Goal: Task Accomplishment & Management: Manage account settings

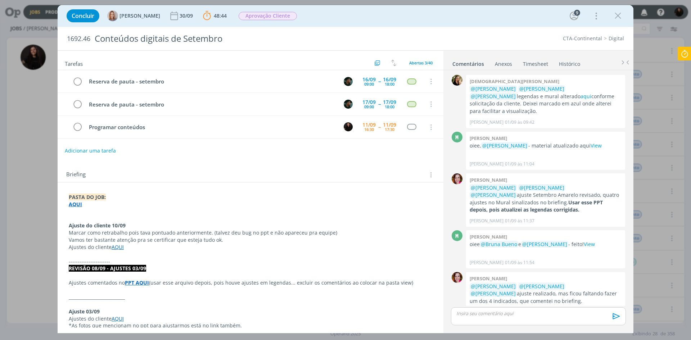
click at [690, 50] on icon at bounding box center [684, 54] width 13 height 14
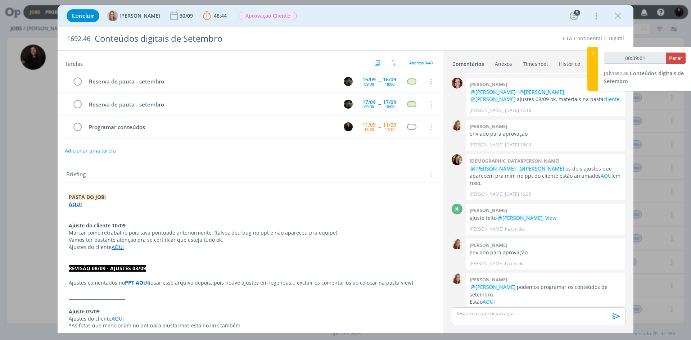
type input "00:39:02"
click at [594, 56] on icon at bounding box center [592, 54] width 7 height 8
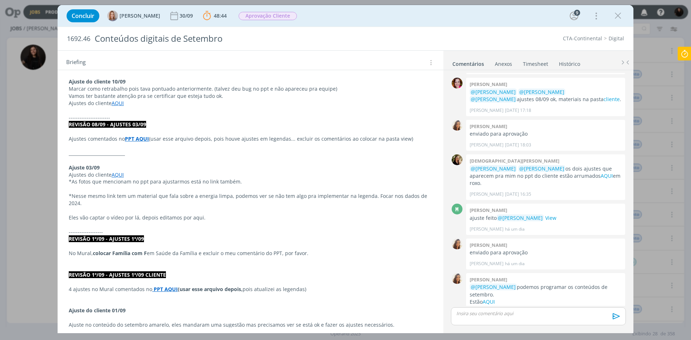
scroll to position [252, 0]
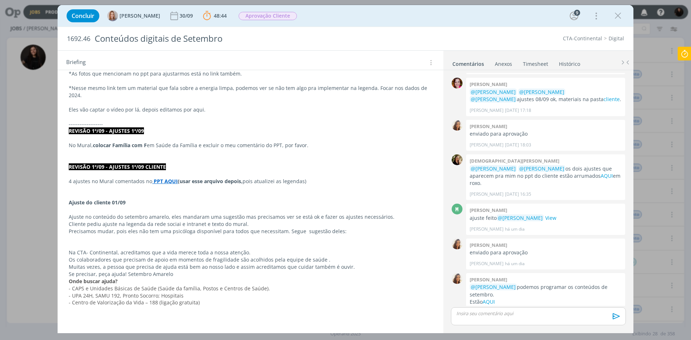
click at [686, 54] on icon at bounding box center [684, 54] width 13 height 14
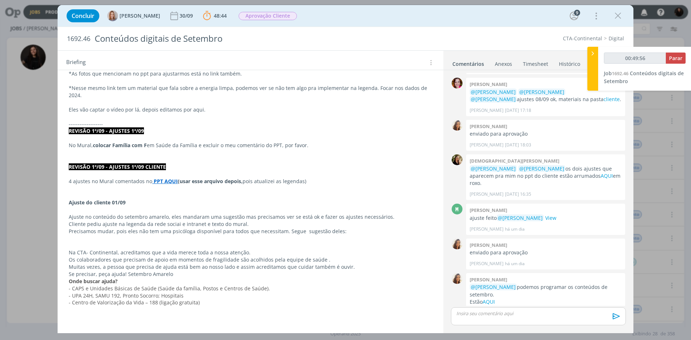
click at [593, 55] on icon at bounding box center [592, 54] width 7 height 8
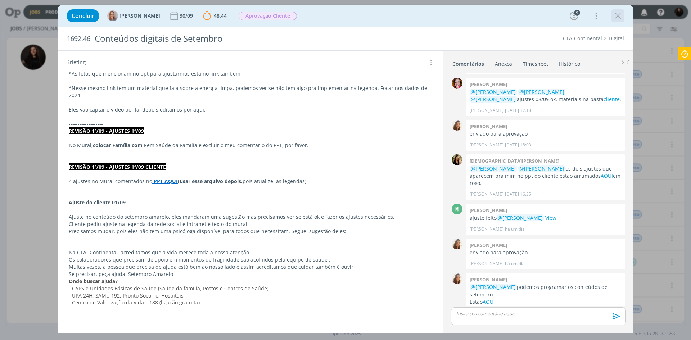
click at [617, 21] on div "dialog" at bounding box center [617, 15] width 13 height 13
drag, startPoint x: 615, startPoint y: 13, endPoint x: 382, endPoint y: 95, distance: 246.7
click at [615, 13] on icon "dialog" at bounding box center [617, 15] width 11 height 11
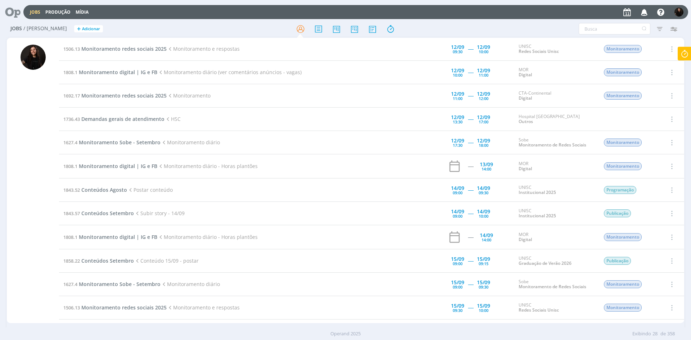
scroll to position [108, 0]
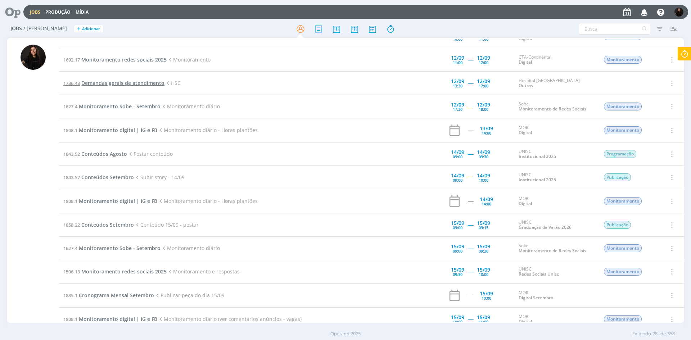
click at [103, 82] on span "Demandas gerais de atendimento" at bounding box center [122, 83] width 83 height 7
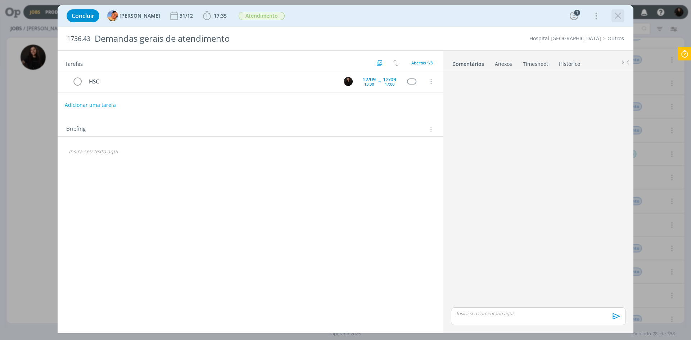
click at [617, 17] on icon "dialog" at bounding box center [617, 15] width 11 height 11
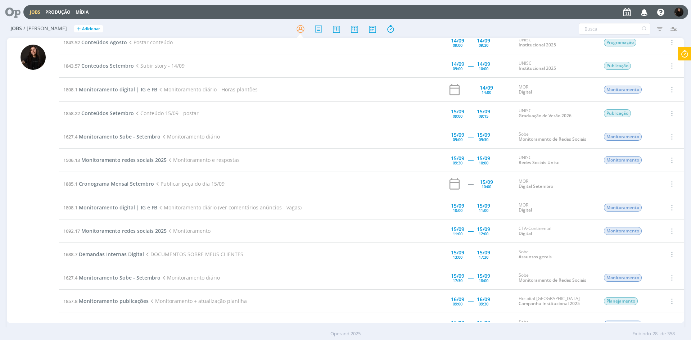
scroll to position [216, 0]
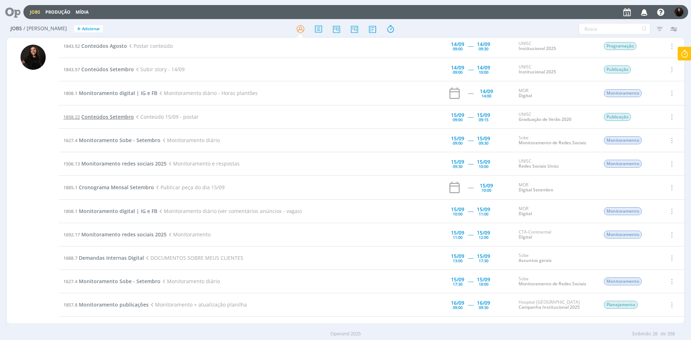
click at [103, 119] on span "Conteúdos Setembro" at bounding box center [107, 116] width 53 height 7
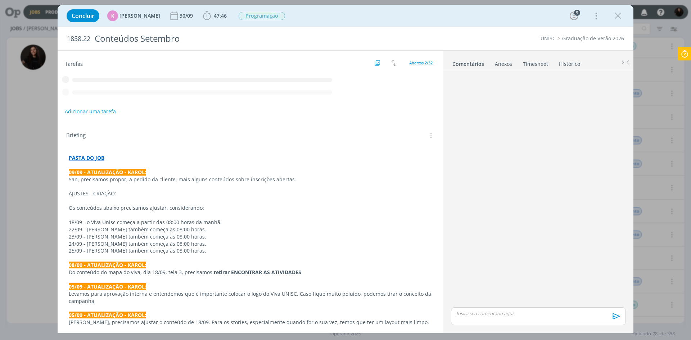
click at [151, 0] on div "Concluir K [PERSON_NAME] 30/09 47:46 Iniciar Apontar Data * [DATE] Horas * 00:0…" at bounding box center [345, 170] width 691 height 340
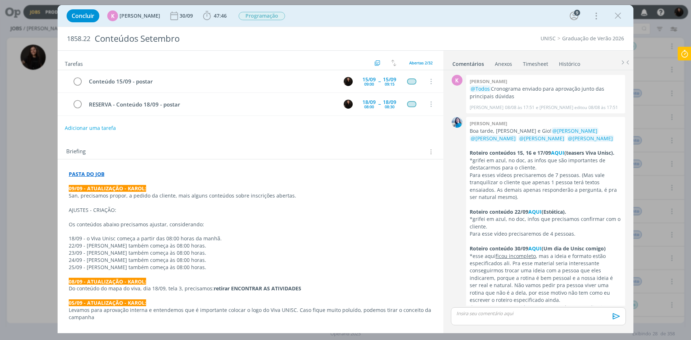
scroll to position [1013, 0]
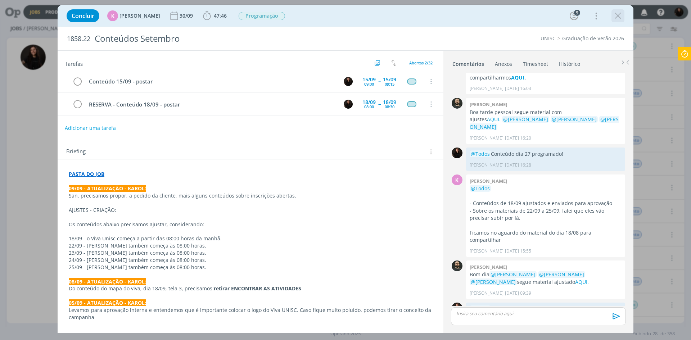
click at [623, 19] on div "dialog" at bounding box center [617, 15] width 13 height 13
click at [615, 12] on icon "dialog" at bounding box center [617, 15] width 11 height 11
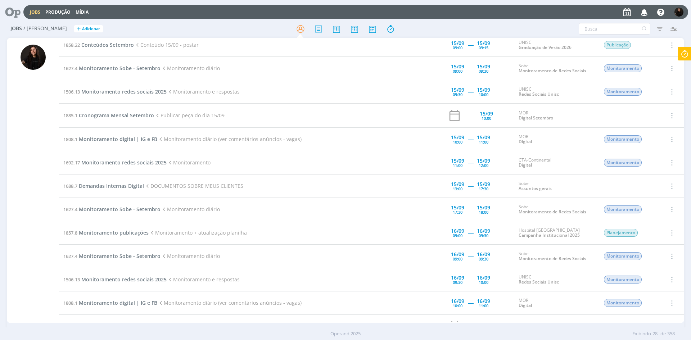
scroll to position [324, 0]
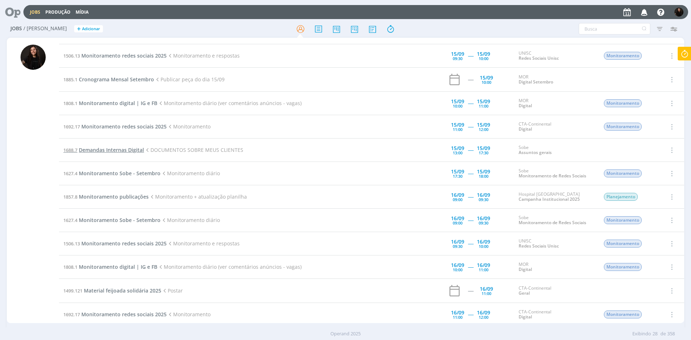
click at [136, 147] on span "Demandas Internas Digital" at bounding box center [111, 149] width 65 height 7
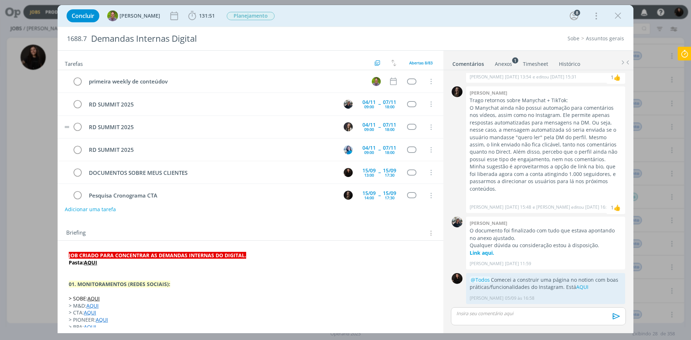
scroll to position [55, 0]
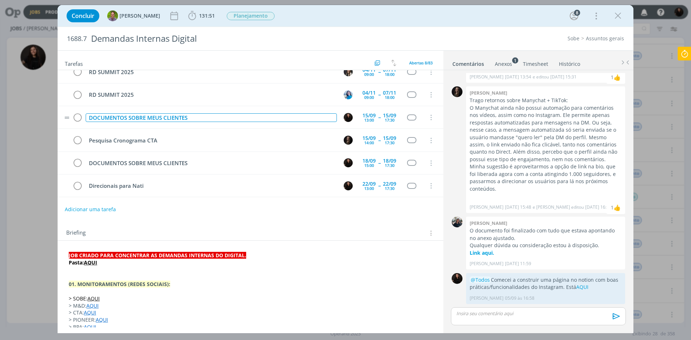
click at [214, 116] on div "DOCUMENTOS SOBRE MEUS CLIENTES" at bounding box center [211, 117] width 251 height 9
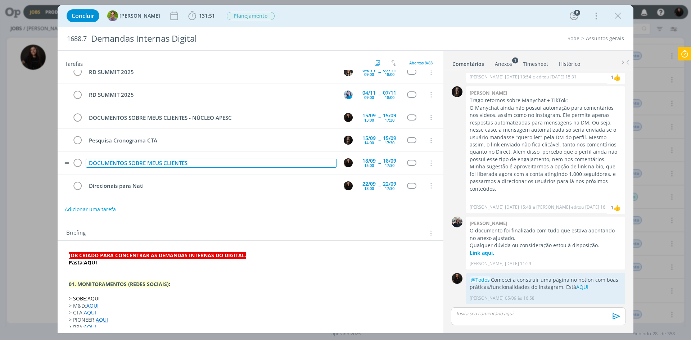
click at [226, 167] on div "DOCUMENTOS SOBRE MEUS CLIENTES" at bounding box center [211, 163] width 251 height 9
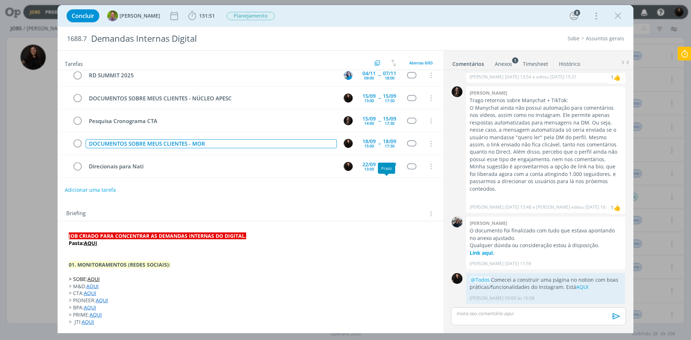
scroll to position [30, 0]
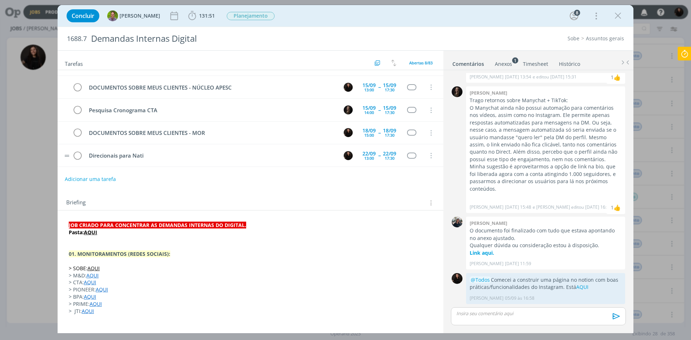
click at [190, 148] on tr "Direcionais para Nati [DATE] 13:00 -- [DATE] 17:30 Cancelar" at bounding box center [251, 155] width 386 height 23
click at [191, 149] on td "Direcionais para Nati" at bounding box center [209, 155] width 251 height 13
click at [426, 155] on icon "dialog" at bounding box center [430, 156] width 8 height 6
click at [340, 176] on div "Adicionar uma tarefa" at bounding box center [251, 179] width 386 height 13
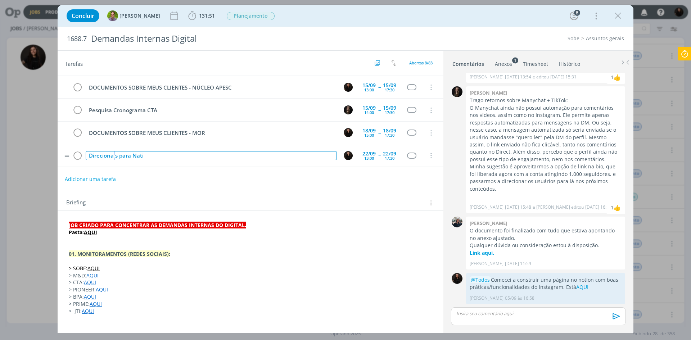
click at [115, 154] on div "Direcionais para Nati" at bounding box center [211, 155] width 251 height 9
click at [428, 154] on icon "dialog" at bounding box center [430, 156] width 8 height 6
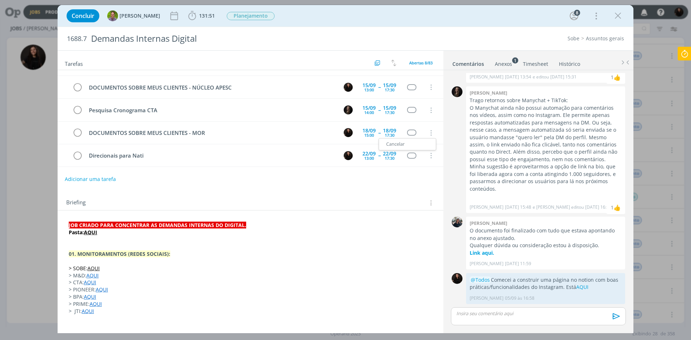
drag, startPoint x: 344, startPoint y: 204, endPoint x: 322, endPoint y: 185, distance: 28.3
click at [344, 204] on div "Briefing Briefings Predefinidos Versões do Briefing Ver Briefing do Projeto" at bounding box center [251, 202] width 370 height 9
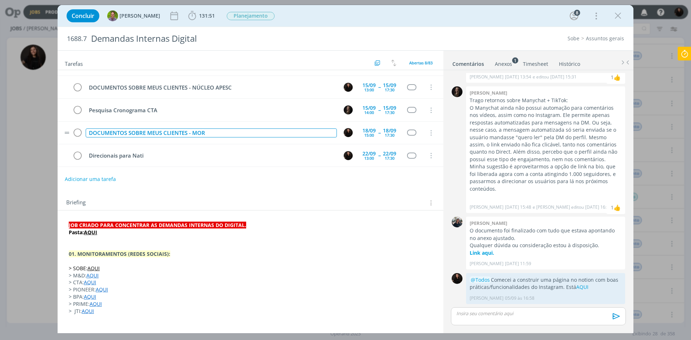
click at [216, 133] on div "DOCUMENTOS SOBRE MEUS CLIENTES - MOR" at bounding box center [211, 132] width 251 height 9
drag, startPoint x: 208, startPoint y: 130, endPoint x: 194, endPoint y: 130, distance: 14.0
click at [194, 130] on div "DOCUMENTOS SOBRE MEUS CLIENTES - MOR" at bounding box center [211, 132] width 251 height 9
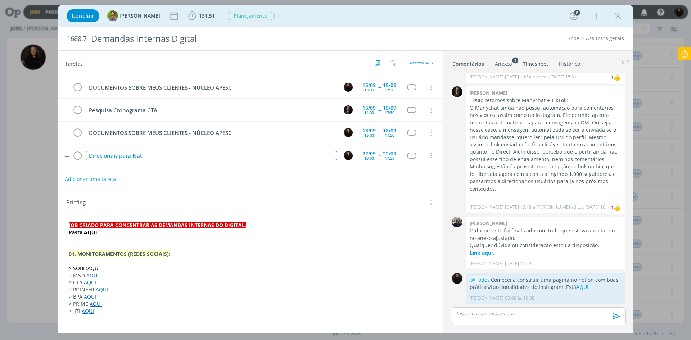
click at [180, 155] on div "Direcionais para Nati" at bounding box center [211, 155] width 251 height 9
drag, startPoint x: 151, startPoint y: 157, endPoint x: 43, endPoint y: 146, distance: 108.8
click at [43, 146] on div "Concluir [PERSON_NAME] 131:51 Iniciar Apontar Data * [DATE] Horas * 00:00 Taref…" at bounding box center [345, 170] width 691 height 340
click at [347, 154] on img "dialog" at bounding box center [348, 155] width 9 height 9
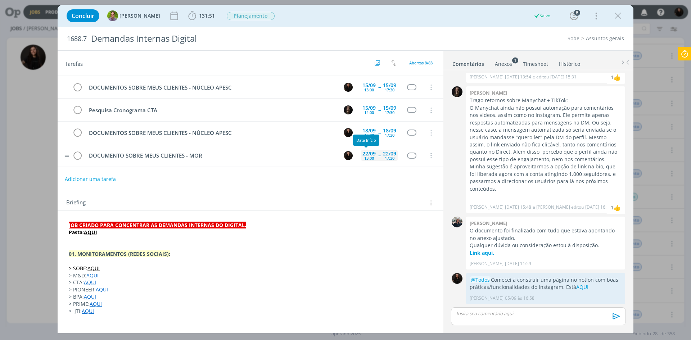
click at [366, 152] on div "22/09" at bounding box center [368, 153] width 13 height 5
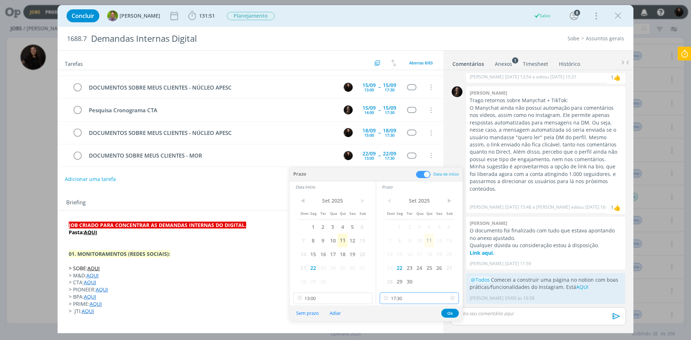
click at [425, 300] on input "17:30" at bounding box center [419, 299] width 79 height 12
click at [396, 228] on div "16:30" at bounding box center [420, 227] width 81 height 13
click at [435, 301] on input "16:30" at bounding box center [419, 299] width 79 height 12
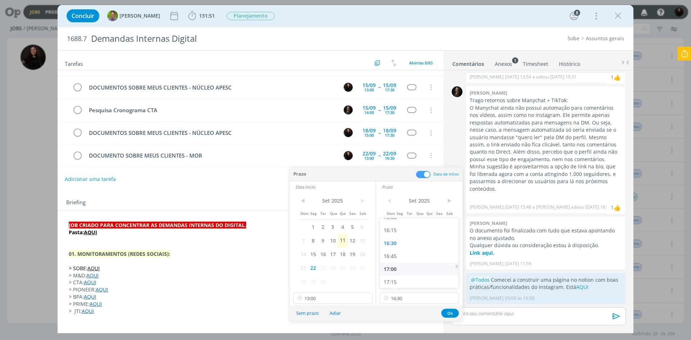
click at [403, 266] on div "17:00" at bounding box center [420, 269] width 81 height 13
type input "17:00"
click at [449, 310] on button "Ok" at bounding box center [450, 313] width 18 height 9
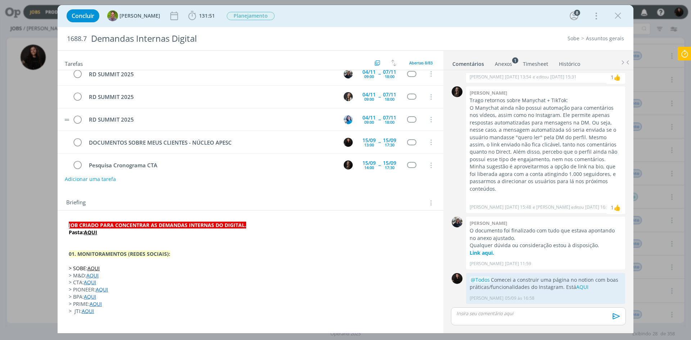
scroll to position [0, 0]
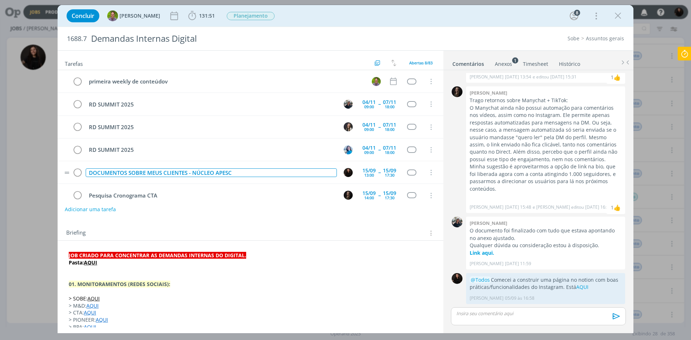
click at [281, 169] on div "DOCUMENTOS SOBRE MEUS CLIENTES - NÚCLEO APESC" at bounding box center [211, 172] width 251 height 9
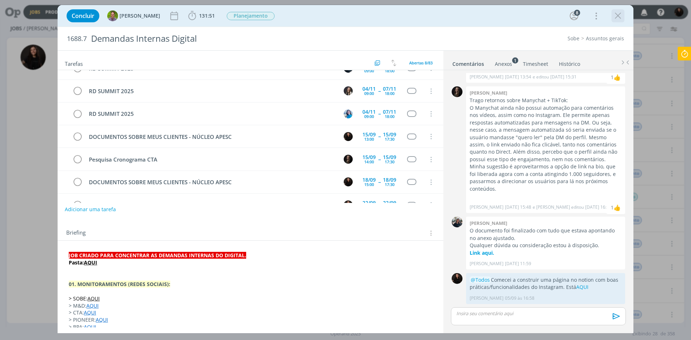
click at [617, 11] on icon "dialog" at bounding box center [617, 15] width 11 height 11
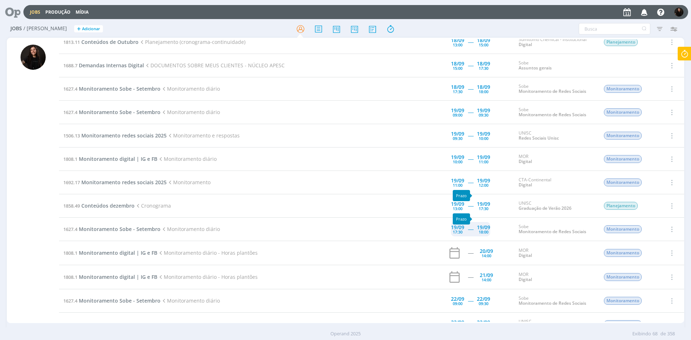
scroll to position [935, 0]
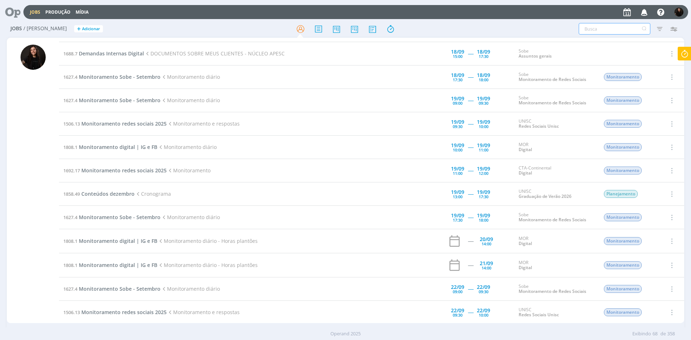
click at [588, 28] on input "text" at bounding box center [615, 29] width 72 height 12
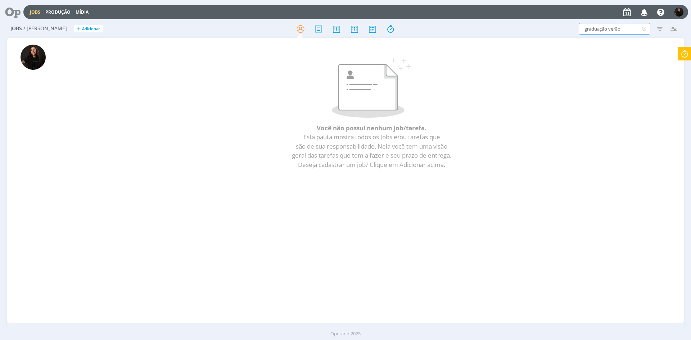
drag, startPoint x: 627, startPoint y: 27, endPoint x: 580, endPoint y: 19, distance: 48.1
click at [580, 19] on div "Jobs Produção Mídia Notificações [PERSON_NAME] editou um comentário no Job 1808…" at bounding box center [345, 170] width 691 height 340
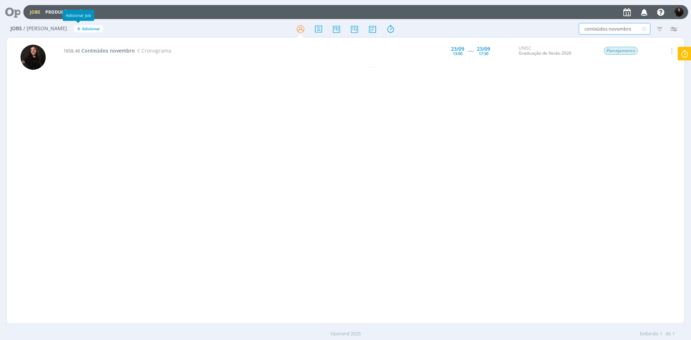
type input "conteúdos novembro"
click at [643, 26] on icon at bounding box center [643, 29] width 9 height 12
click at [14, 12] on icon at bounding box center [10, 12] width 15 height 14
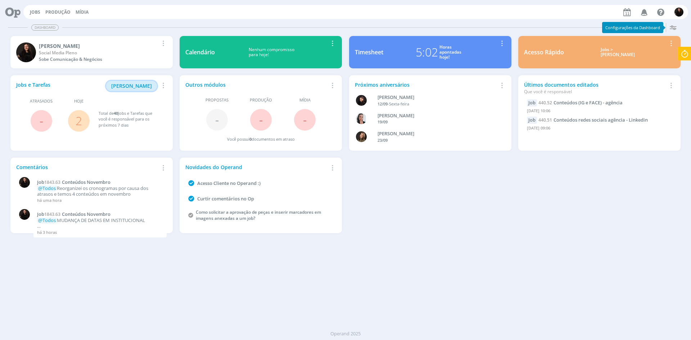
click at [139, 86] on span "[PERSON_NAME]" at bounding box center [131, 85] width 41 height 7
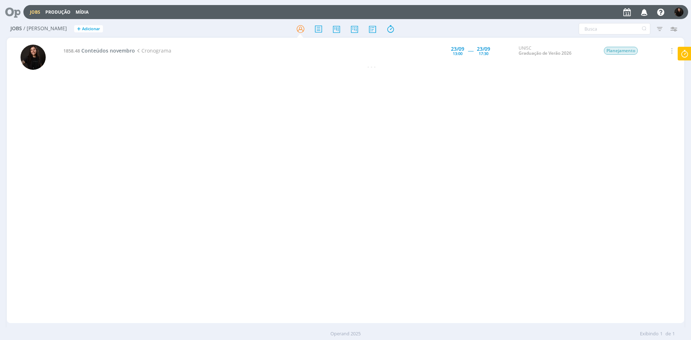
click at [12, 10] on icon at bounding box center [10, 12] width 15 height 14
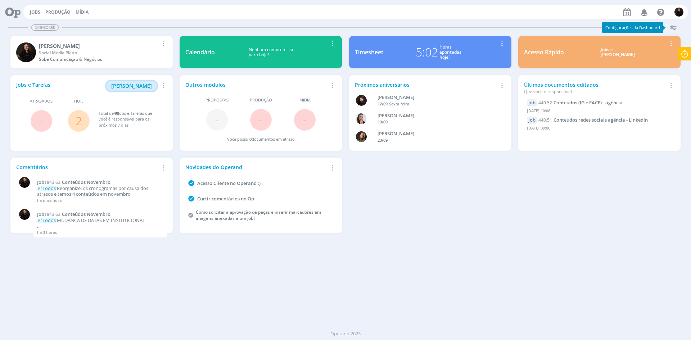
click at [139, 83] on span "[PERSON_NAME]" at bounding box center [131, 85] width 41 height 7
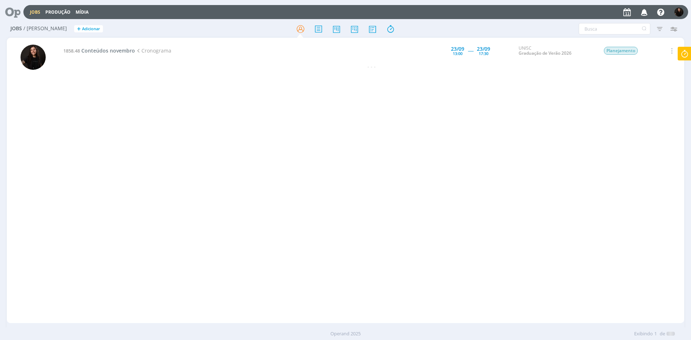
click at [8, 9] on icon at bounding box center [10, 12] width 15 height 14
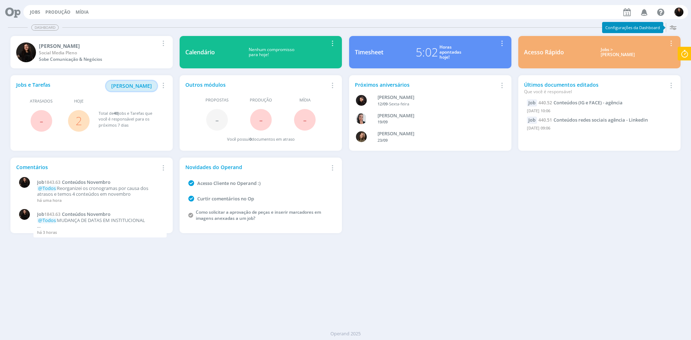
click at [129, 87] on span "[PERSON_NAME]" at bounding box center [131, 85] width 41 height 7
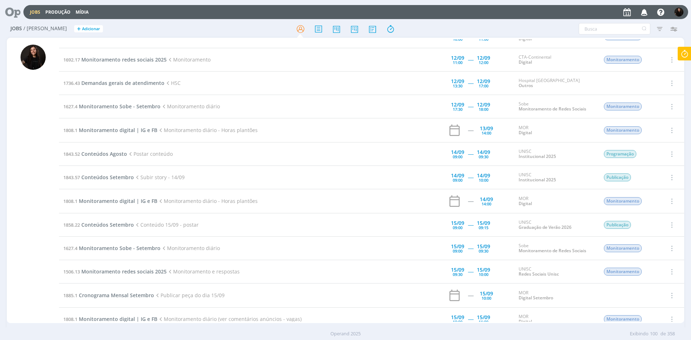
scroll to position [144, 0]
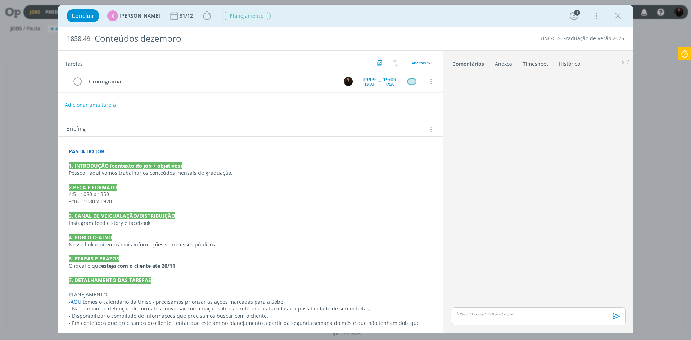
drag, startPoint x: 617, startPoint y: 14, endPoint x: 477, endPoint y: 148, distance: 192.9
click at [617, 14] on icon "dialog" at bounding box center [617, 15] width 11 height 11
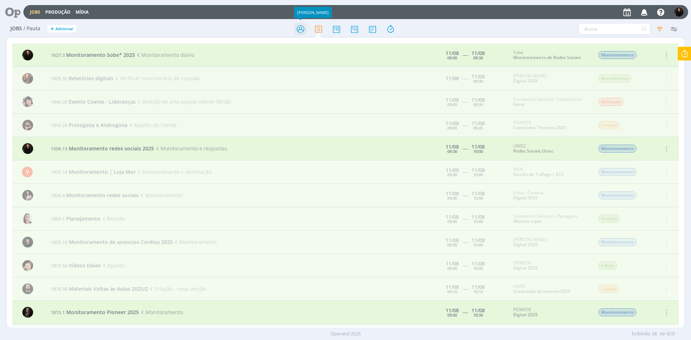
click at [299, 31] on icon at bounding box center [300, 29] width 13 height 14
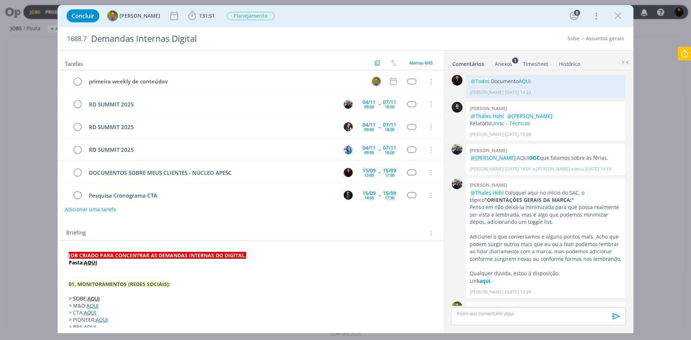
scroll to position [301, 0]
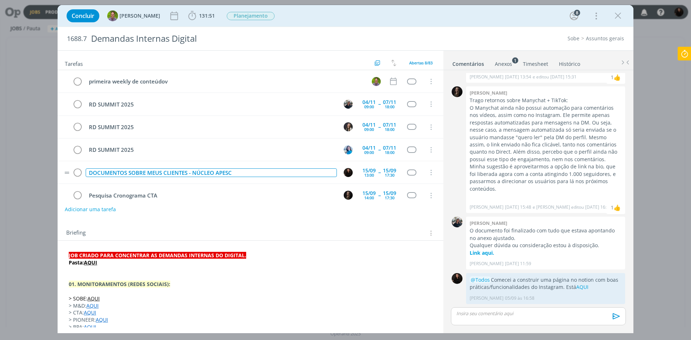
click at [259, 170] on div "DOCUMENTOS SOBRE MEUS CLIENTES - NÚCLEO APESC" at bounding box center [211, 172] width 251 height 9
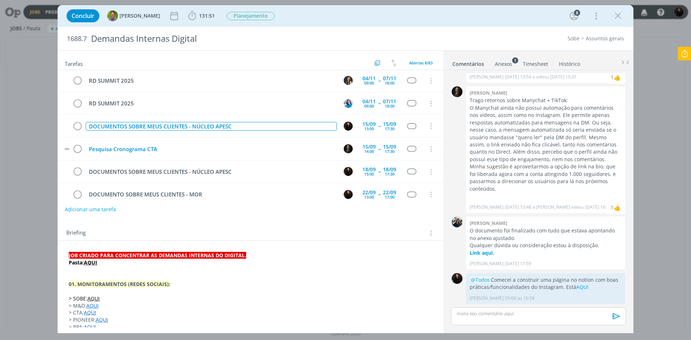
scroll to position [55, 0]
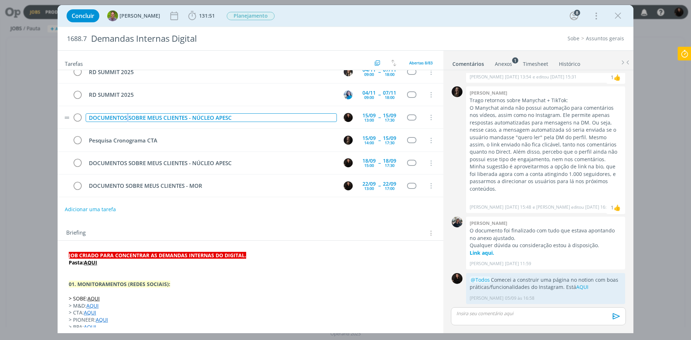
click at [127, 118] on div "DOCUMENTOS SOBRE MEUS CLIENTES - NÚCLEO APESC" at bounding box center [211, 117] width 251 height 9
drag, startPoint x: 124, startPoint y: 116, endPoint x: 120, endPoint y: 115, distance: 4.5
click at [120, 115] on div "DOCUMENTO SOBRE MEUS CLIENTES - NÚCLEO APESC" at bounding box center [211, 117] width 251 height 9
drag, startPoint x: 236, startPoint y: 119, endPoint x: 87, endPoint y: 110, distance: 149.6
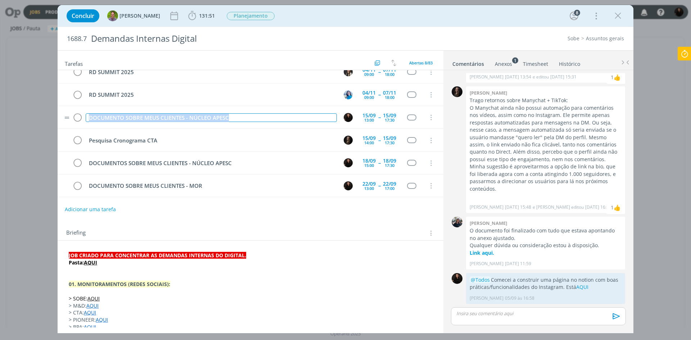
click at [87, 110] on tr "DOCUMENTO SOBRE MEUS CLIENTES - NÚCLEO APESC 15/09 13:00 -- 15/09 17:30 Cancelar" at bounding box center [251, 117] width 386 height 23
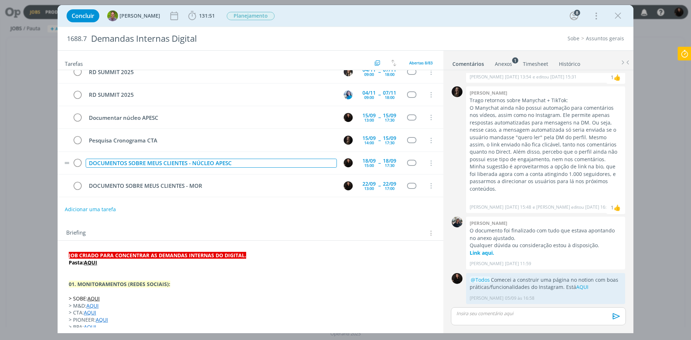
click at [160, 163] on div "DOCUMENTOS SOBRE MEUS CLIENTES - NÚCLEO APESC" at bounding box center [211, 163] width 251 height 9
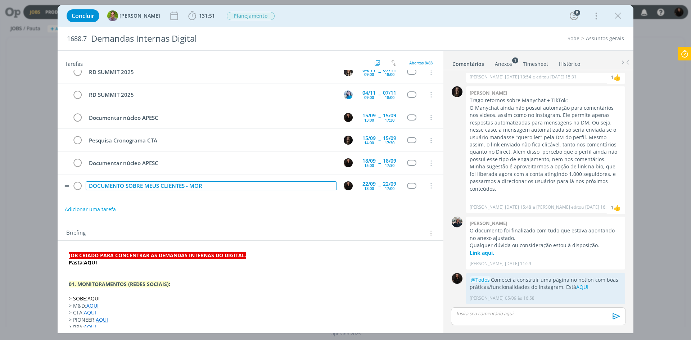
click at [166, 185] on div "DOCUMENTO SOBRE MEUS CLIENTES - MOR" at bounding box center [211, 185] width 251 height 9
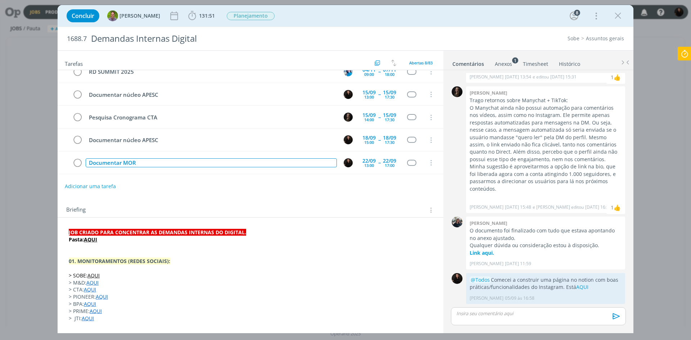
scroll to position [0, 0]
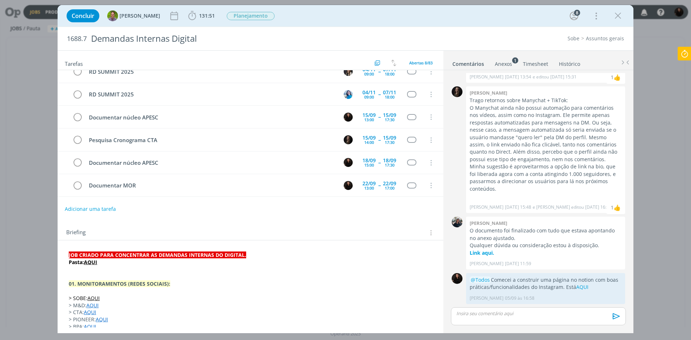
click at [252, 209] on div "Adicionar uma tarefa" at bounding box center [251, 209] width 386 height 13
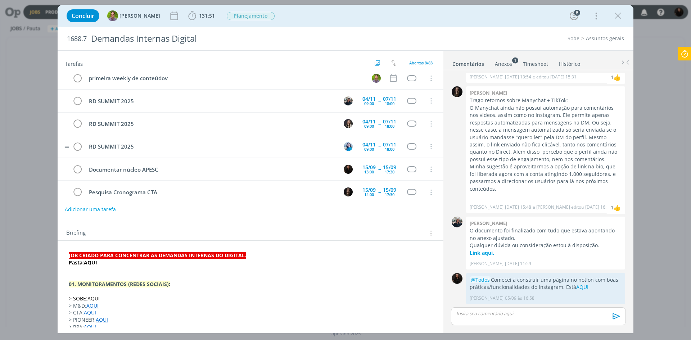
scroll to position [0, 0]
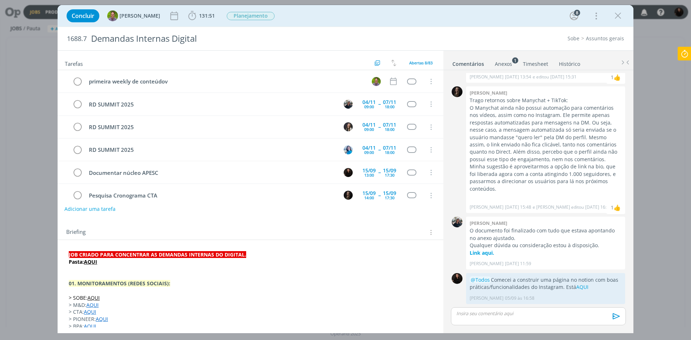
click at [107, 212] on button "Adicionar uma tarefa" at bounding box center [89, 209] width 51 height 12
click at [125, 207] on input "dialog" at bounding box center [203, 208] width 266 height 10
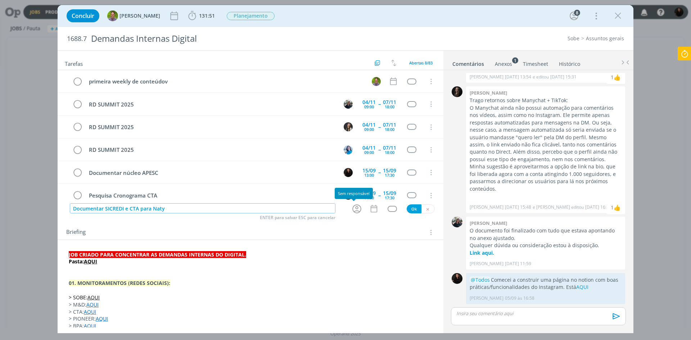
click at [352, 206] on icon "dialog" at bounding box center [356, 208] width 9 height 9
type input "Documentar SICREDI e CTA para Naty"
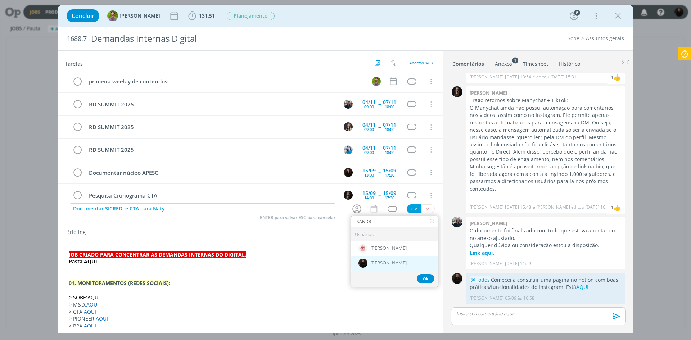
type input "SANDR"
drag, startPoint x: 395, startPoint y: 259, endPoint x: 387, endPoint y: 239, distance: 21.3
click at [395, 259] on div "[PERSON_NAME]" at bounding box center [394, 262] width 87 height 15
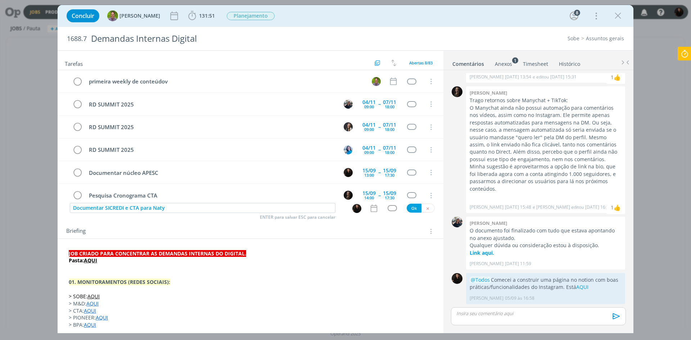
click at [372, 209] on icon "dialog" at bounding box center [373, 208] width 9 height 9
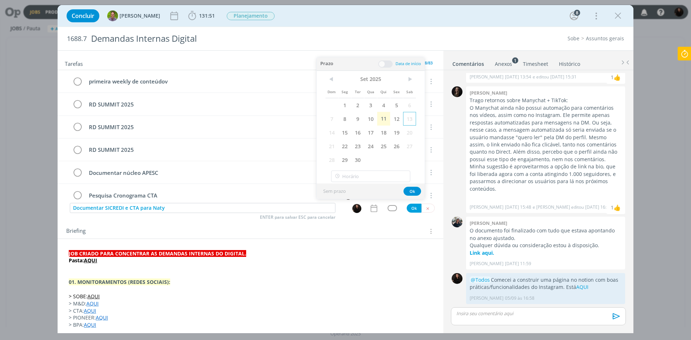
click at [411, 117] on span "13" at bounding box center [409, 119] width 13 height 14
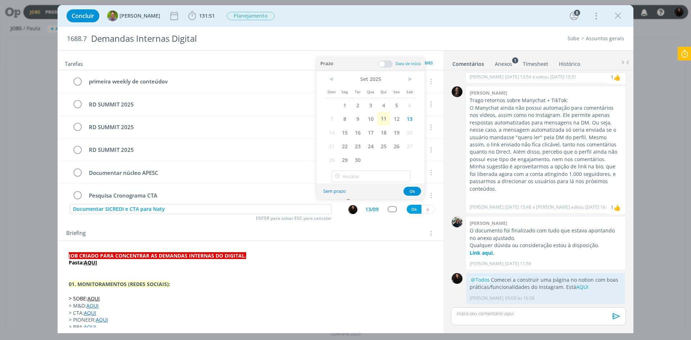
click at [411, 117] on span "13" at bounding box center [409, 119] width 13 height 14
click at [335, 131] on span "14" at bounding box center [331, 133] width 13 height 14
click at [384, 63] on span at bounding box center [385, 63] width 14 height 7
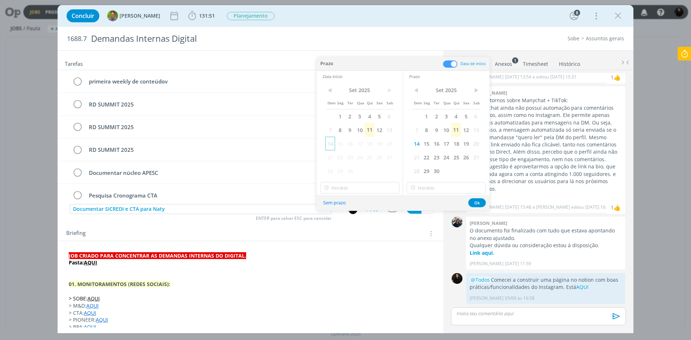
click at [330, 142] on span "14" at bounding box center [330, 144] width 10 height 14
click at [348, 189] on input "18:00" at bounding box center [359, 188] width 79 height 12
click at [347, 251] on div "11:00" at bounding box center [361, 256] width 81 height 13
type input "11:00"
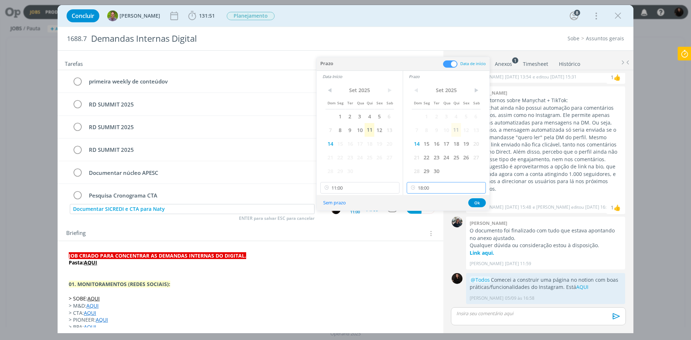
click at [425, 190] on input "18:00" at bounding box center [446, 188] width 79 height 12
click at [430, 237] on div "15:30" at bounding box center [447, 237] width 81 height 13
type input "15:30"
click at [480, 203] on button "Ok" at bounding box center [477, 202] width 18 height 9
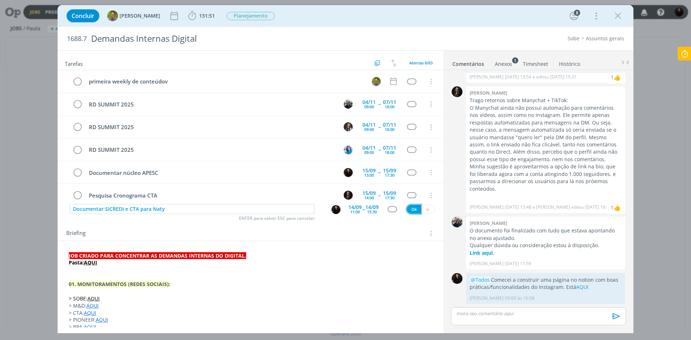
click at [408, 207] on button "Ok" at bounding box center [414, 209] width 15 height 9
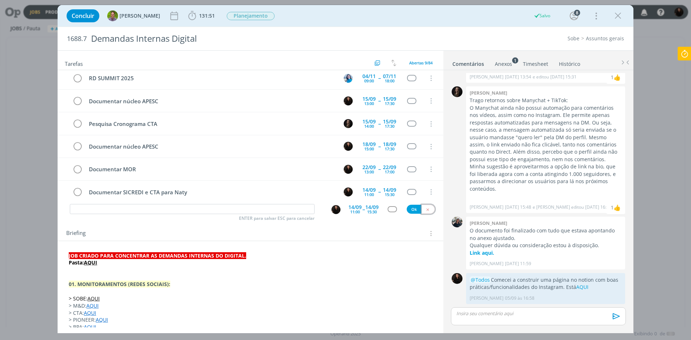
click at [425, 210] on icon "dialog" at bounding box center [427, 209] width 5 height 5
click at [616, 13] on icon "dialog" at bounding box center [617, 15] width 11 height 11
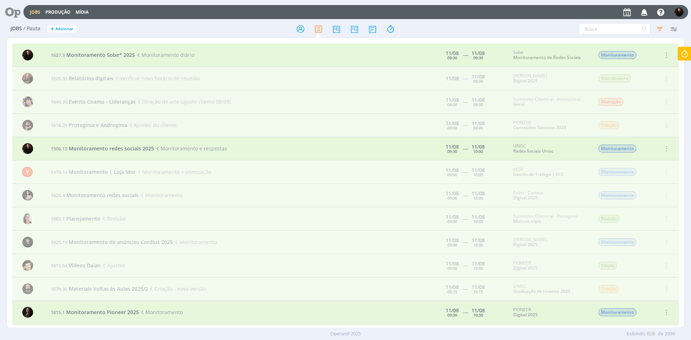
drag, startPoint x: 304, startPoint y: 29, endPoint x: 177, endPoint y: 4, distance: 129.4
click at [304, 29] on icon at bounding box center [300, 29] width 13 height 14
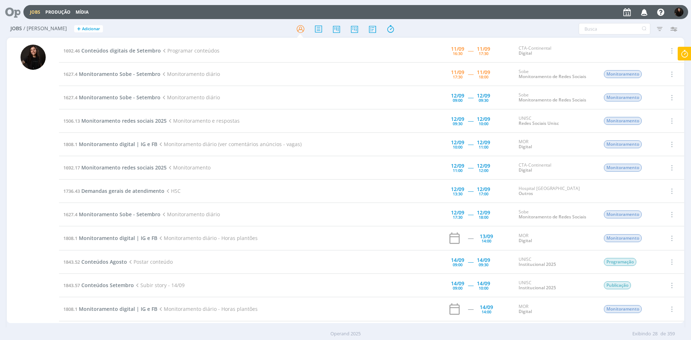
click at [688, 56] on icon at bounding box center [684, 54] width 13 height 14
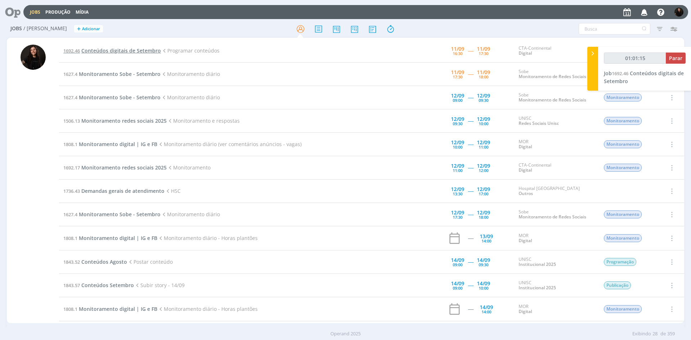
click at [142, 53] on span "Conteúdos digitais de Setembro" at bounding box center [121, 50] width 80 height 7
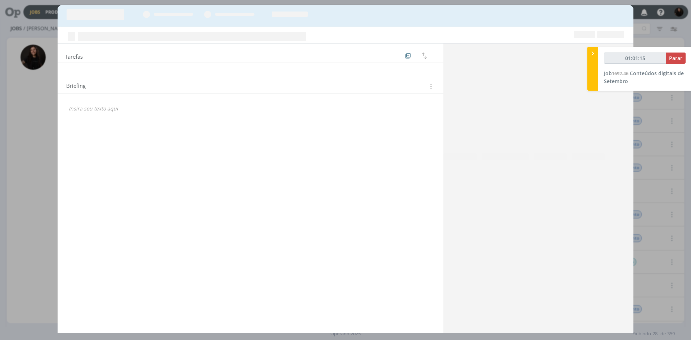
type input "01:01:16"
click at [674, 56] on span "Parar" at bounding box center [675, 58] width 13 height 7
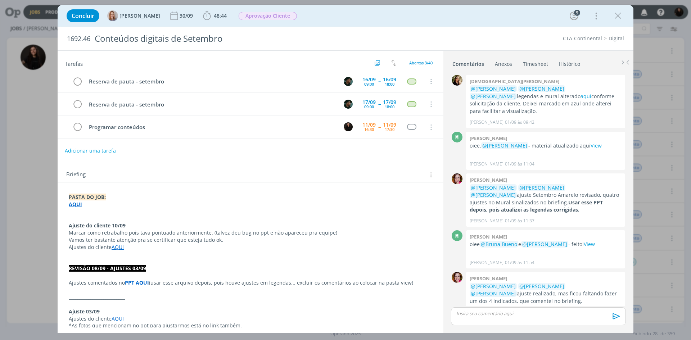
scroll to position [629, 0]
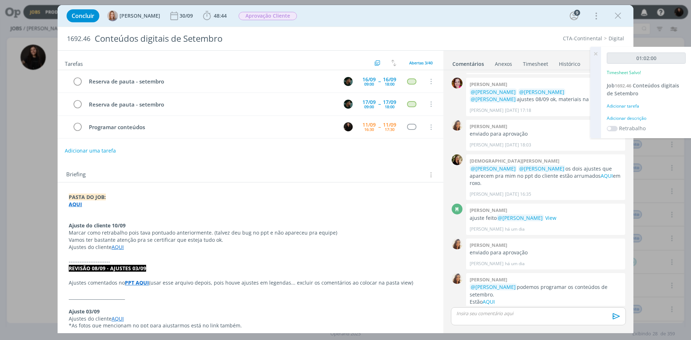
click at [630, 119] on div "Adicionar descrição" at bounding box center [646, 118] width 79 height 6
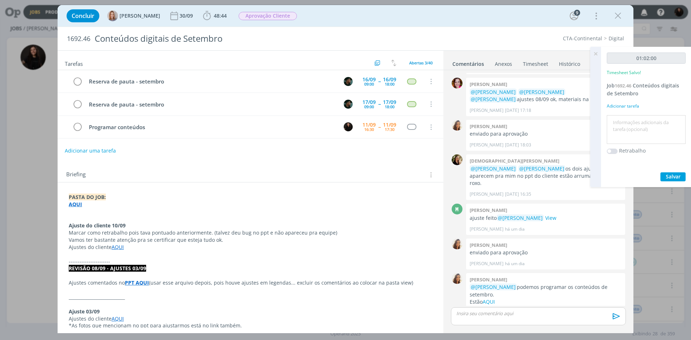
click at [636, 119] on textarea at bounding box center [645, 130] width 75 height 26
type textarea "programações setembro"
click at [680, 180] on span "Salvar" at bounding box center [673, 176] width 15 height 7
click at [557, 310] on div "dialog" at bounding box center [538, 316] width 175 height 18
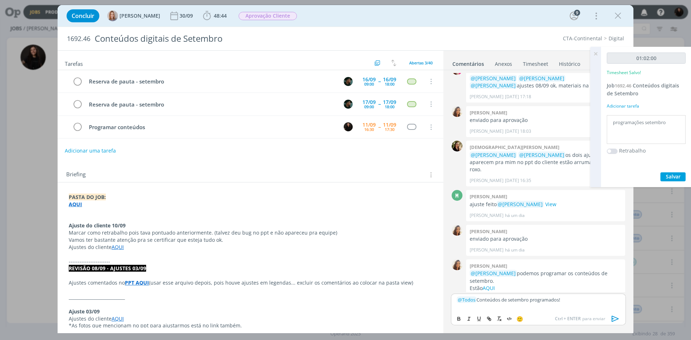
drag, startPoint x: 617, startPoint y: 319, endPoint x: 608, endPoint y: 310, distance: 12.0
click at [615, 317] on icon "dialog" at bounding box center [615, 318] width 11 height 11
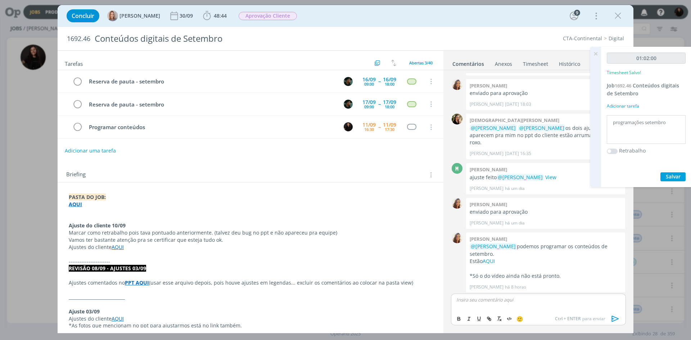
click at [593, 53] on icon at bounding box center [595, 54] width 13 height 14
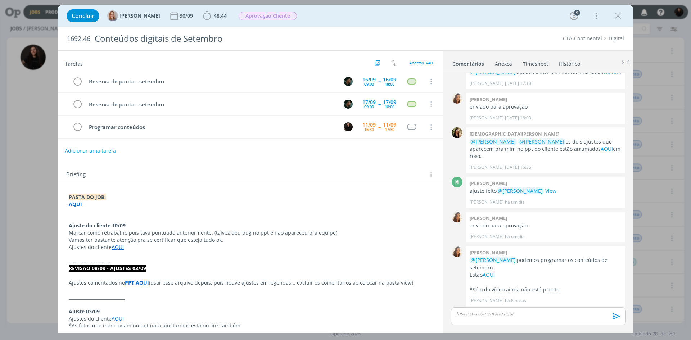
click at [618, 18] on icon "dialog" at bounding box center [617, 15] width 11 height 11
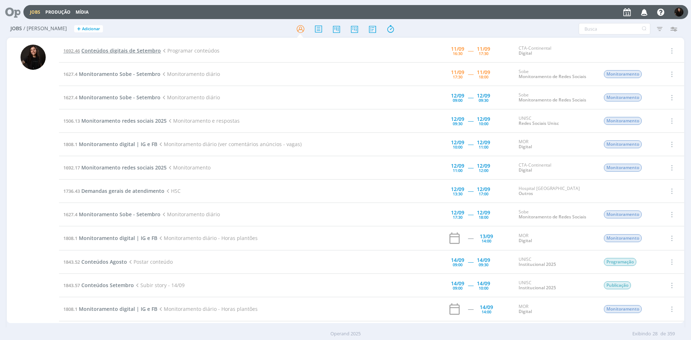
click at [120, 49] on span "Conteúdos digitais de Setembro" at bounding box center [121, 50] width 80 height 7
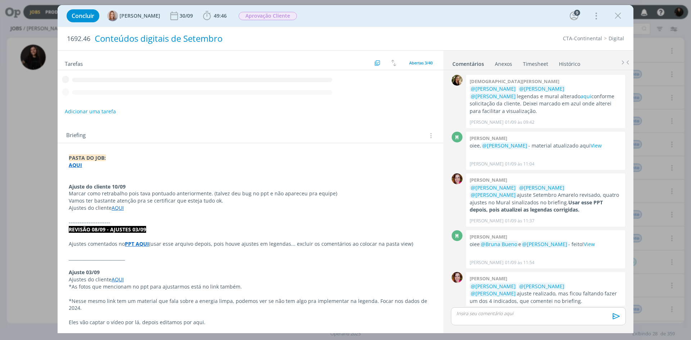
scroll to position [656, 0]
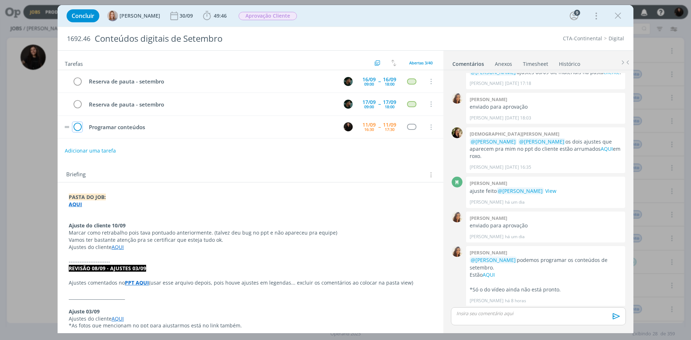
click at [80, 129] on icon "dialog" at bounding box center [77, 127] width 10 height 11
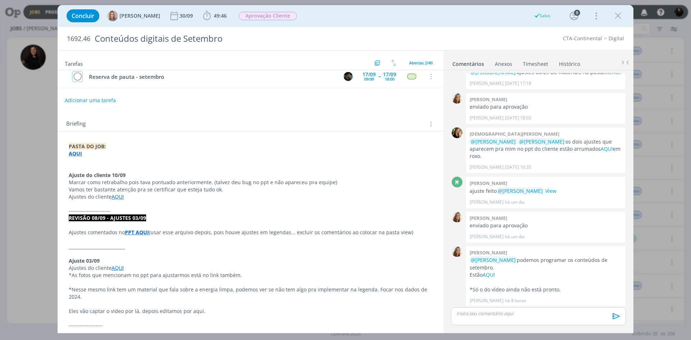
scroll to position [216, 0]
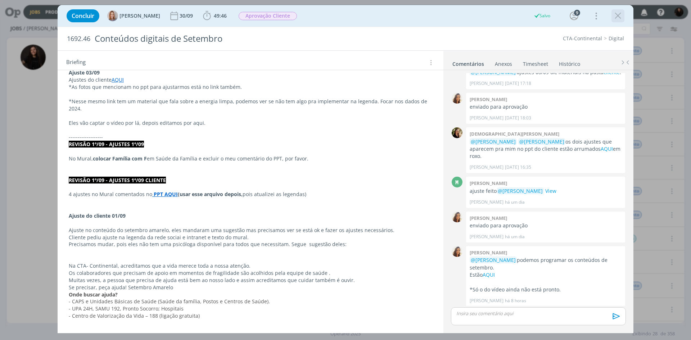
click at [619, 15] on icon "dialog" at bounding box center [617, 15] width 11 height 11
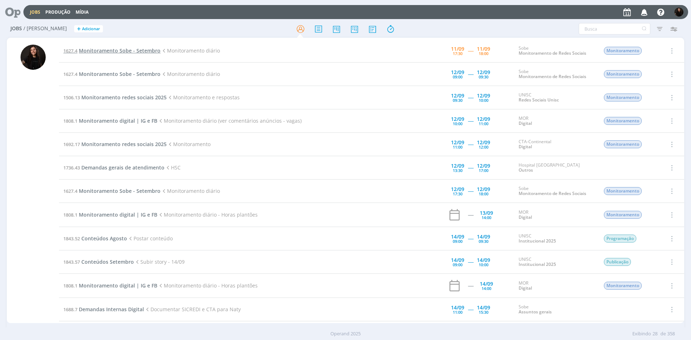
click at [114, 50] on span "Monitoramento Sobe - Setembro" at bounding box center [120, 50] width 82 height 7
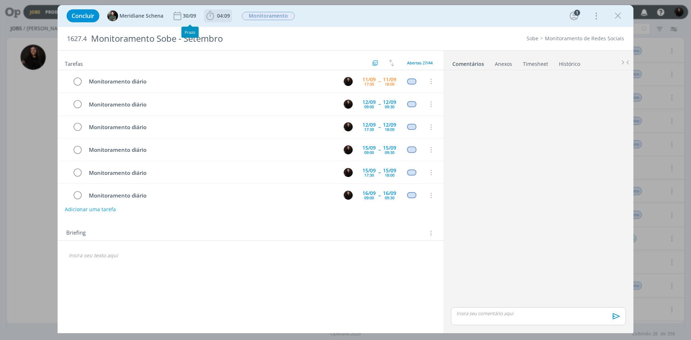
drag, startPoint x: 203, startPoint y: 13, endPoint x: 207, endPoint y: 16, distance: 4.9
click at [204, 13] on div "Concluir Meridiane Schena 30/09 04:09 Iniciar Apontar Data * 11/09/2025 Horas *…" at bounding box center [345, 15] width 565 height 17
click at [208, 16] on icon "dialog" at bounding box center [210, 15] width 11 height 11
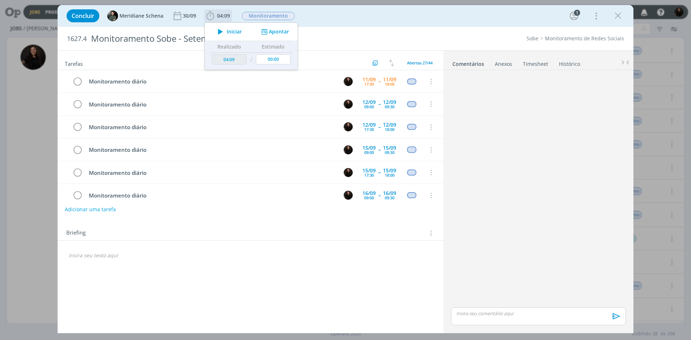
click at [220, 34] on icon "dialog" at bounding box center [220, 31] width 13 height 9
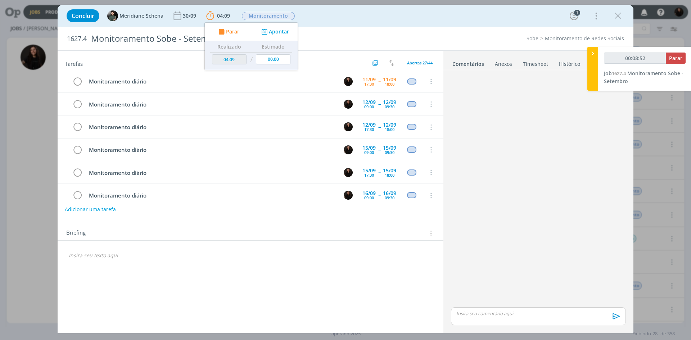
type input "00:08:53"
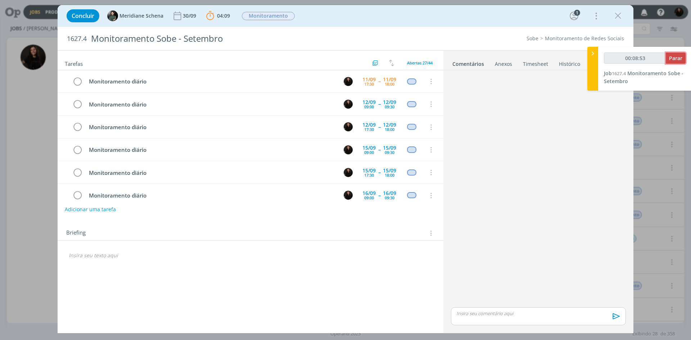
drag, startPoint x: 667, startPoint y: 63, endPoint x: 670, endPoint y: 53, distance: 10.4
click at [668, 59] on button "Parar" at bounding box center [676, 58] width 20 height 11
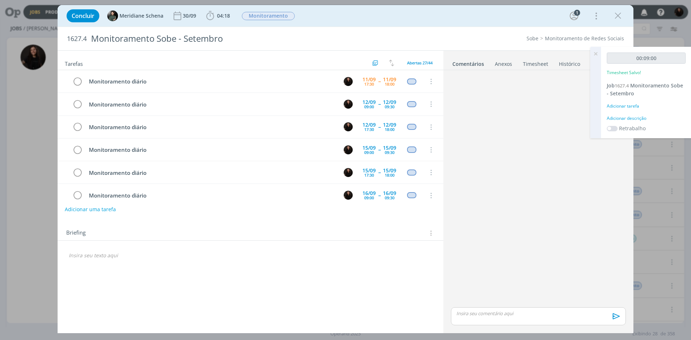
click at [615, 119] on div "Adicionar descrição" at bounding box center [646, 118] width 79 height 6
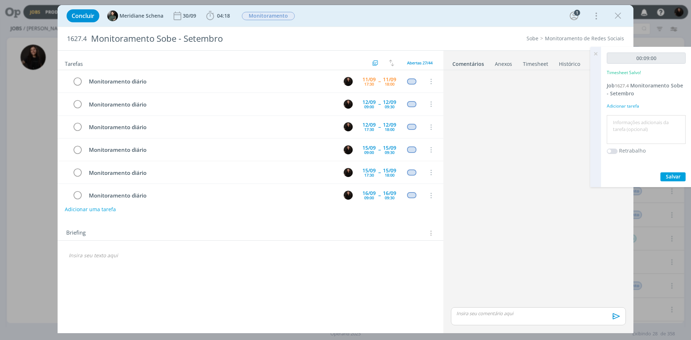
click at [618, 122] on textarea at bounding box center [645, 130] width 75 height 26
type textarea "monitoramento diário"
click at [680, 177] on button "Salvar" at bounding box center [672, 176] width 25 height 9
click at [76, 81] on icon "dialog" at bounding box center [77, 81] width 10 height 11
click at [616, 21] on icon "dialog" at bounding box center [617, 15] width 11 height 11
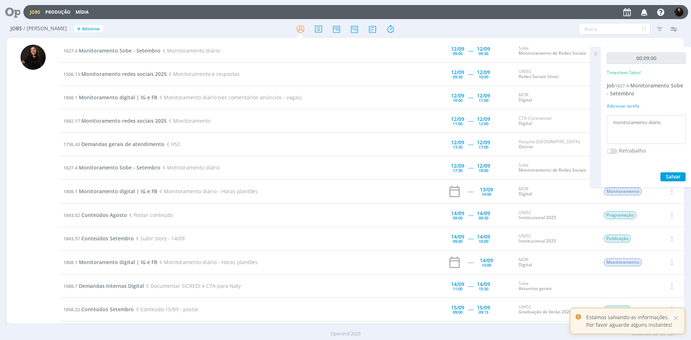
click at [594, 54] on icon at bounding box center [595, 54] width 13 height 14
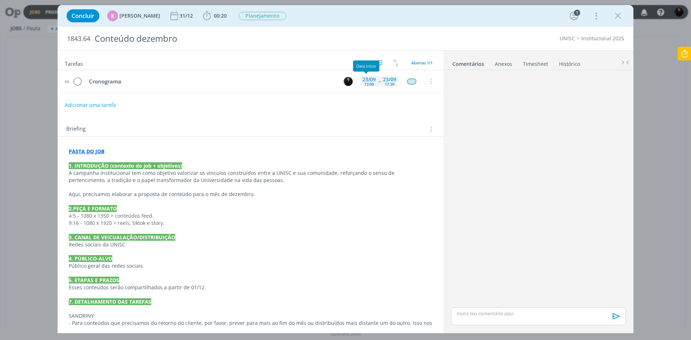
click at [362, 80] on div "23/09" at bounding box center [368, 79] width 13 height 5
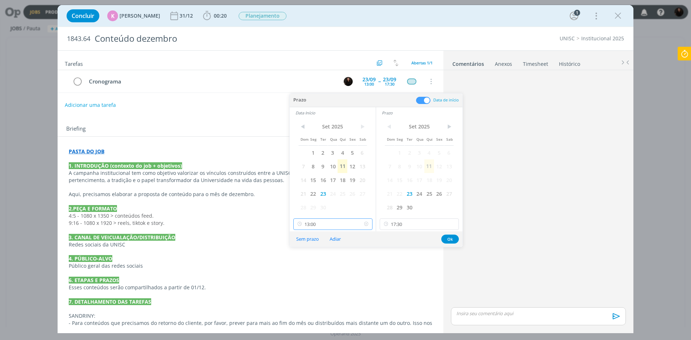
click at [339, 224] on input "13:00" at bounding box center [332, 224] width 79 height 12
click at [440, 198] on span "26" at bounding box center [439, 194] width 10 height 14
click at [357, 194] on span "26" at bounding box center [352, 194] width 10 height 14
click at [452, 237] on button "Ok" at bounding box center [450, 239] width 18 height 9
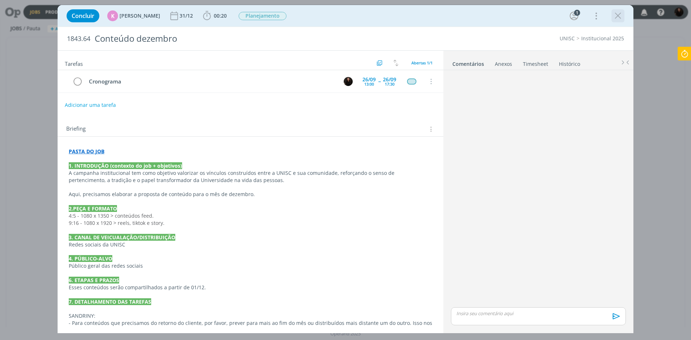
click at [620, 17] on icon "dialog" at bounding box center [617, 15] width 11 height 11
